Goal: Navigation & Orientation: Find specific page/section

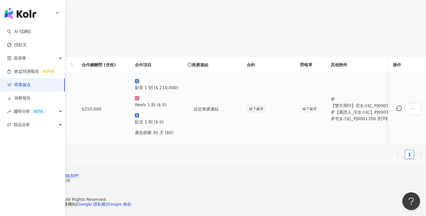
scroll to position [151, 0]
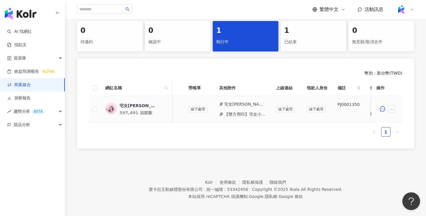
scroll to position [0, 259]
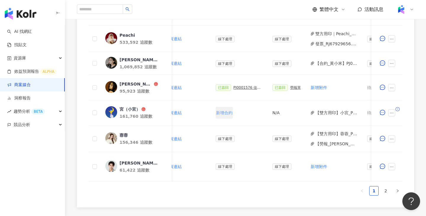
scroll to position [0, 287]
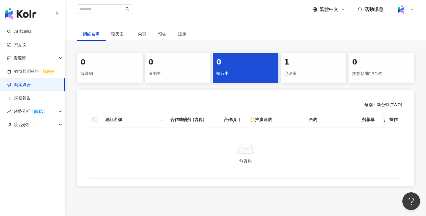
scroll to position [144, 0]
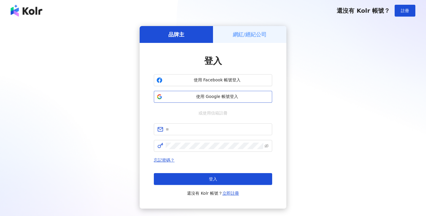
click at [226, 95] on span "使用 Google 帳號登入" at bounding box center [217, 97] width 105 height 6
click at [221, 93] on button "使用 Google 帳號登入" at bounding box center [213, 97] width 118 height 12
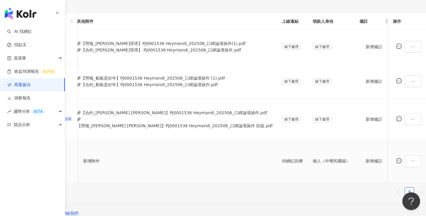
scroll to position [0, 282]
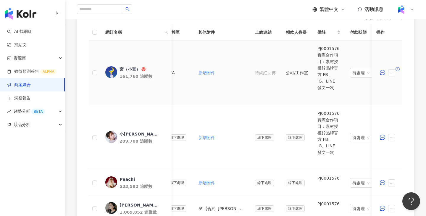
scroll to position [0, 224]
